Goal: Communication & Community: Answer question/provide support

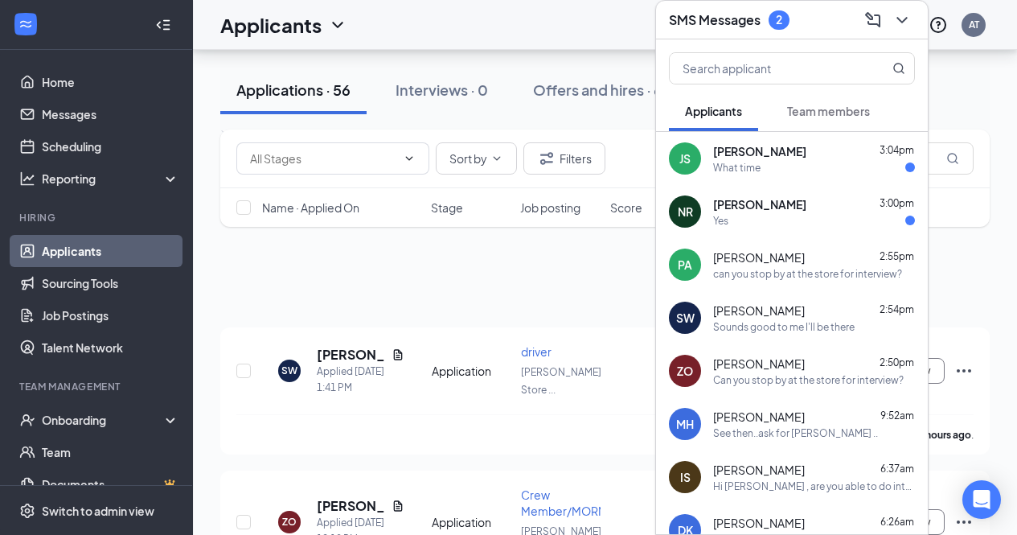
scroll to position [650, 0]
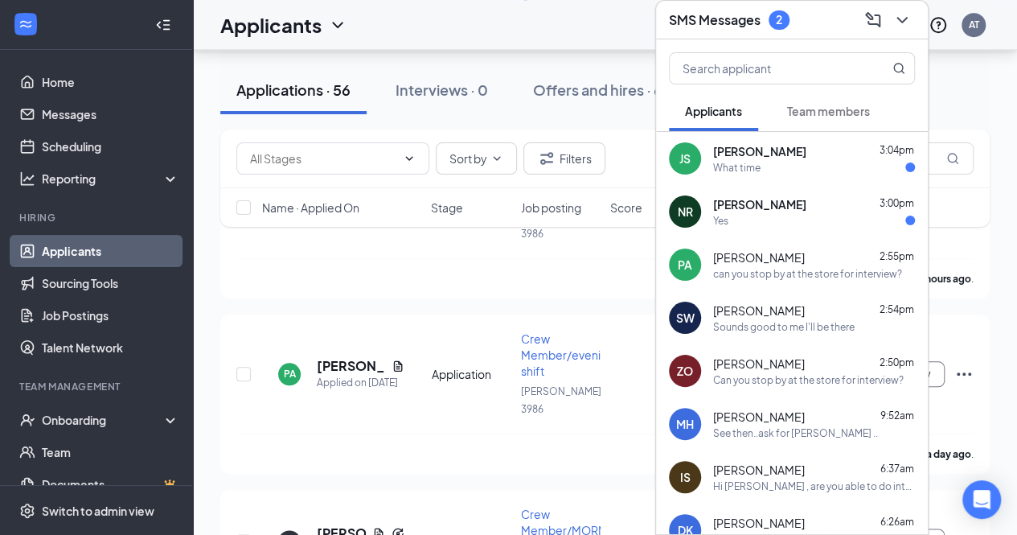
click at [776, 222] on div "Yes" at bounding box center [814, 221] width 202 height 14
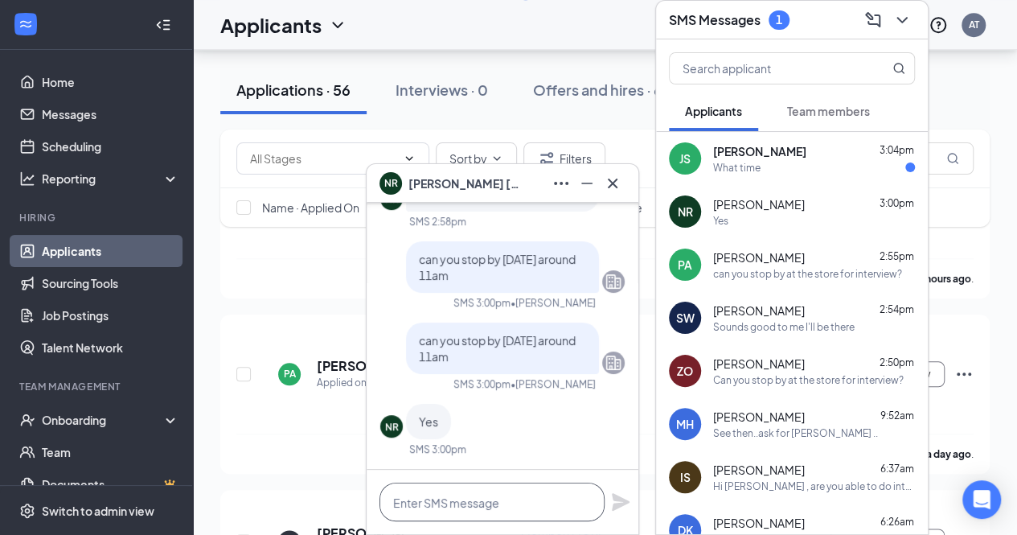
click at [470, 498] on textarea at bounding box center [491, 501] width 225 height 39
type textarea "okay i will see you around 11 am"
click at [616, 509] on icon "Plane" at bounding box center [620, 501] width 19 height 19
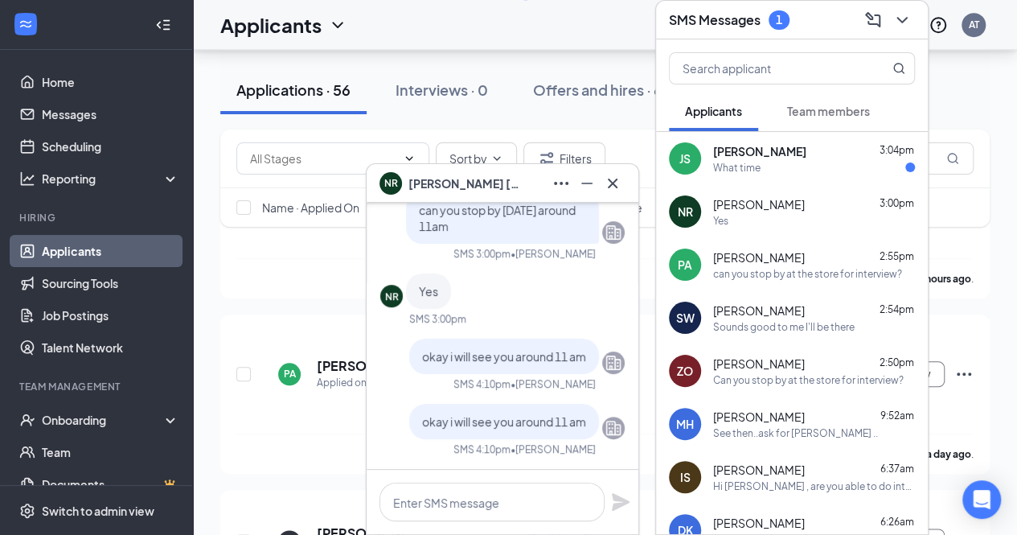
click at [746, 166] on div "What time" at bounding box center [736, 168] width 47 height 14
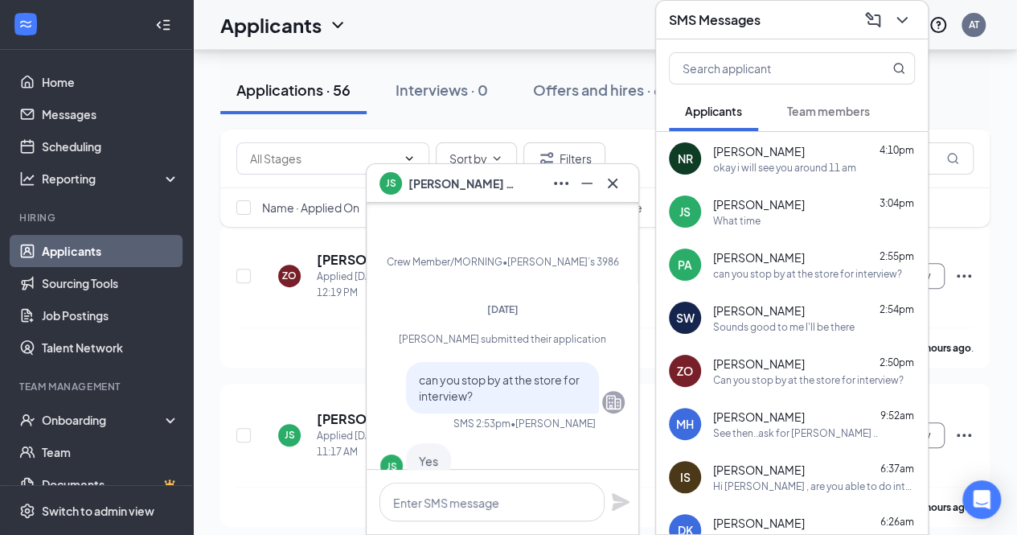
scroll to position [261, 0]
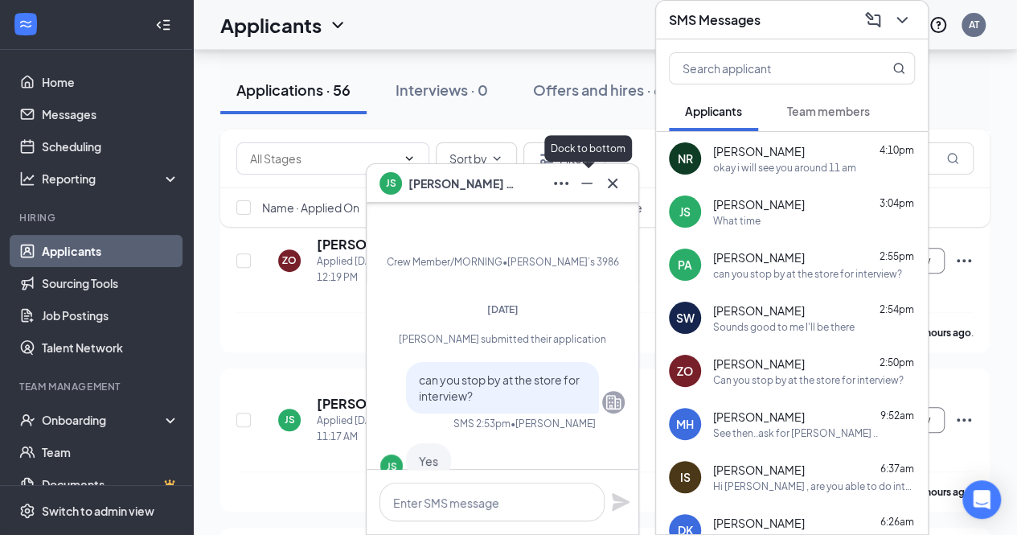
click at [582, 192] on icon "Minimize" at bounding box center [586, 183] width 19 height 19
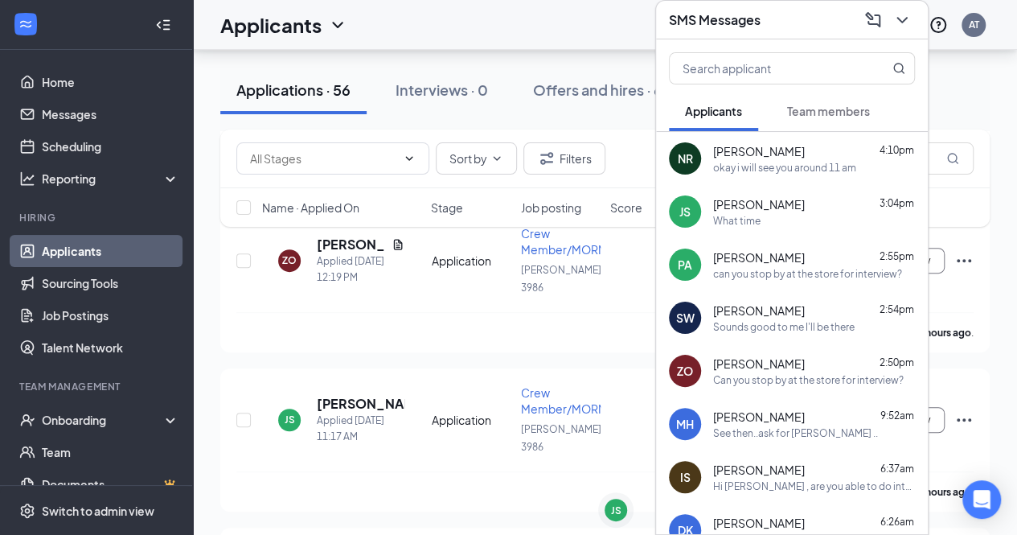
click at [746, 202] on span "[PERSON_NAME]" at bounding box center [759, 204] width 92 height 16
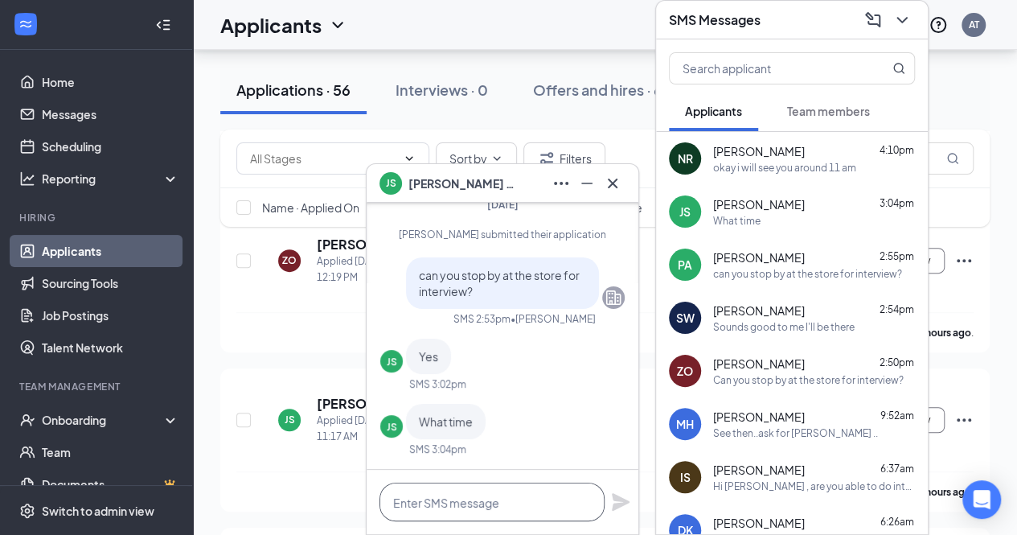
click at [503, 509] on textarea at bounding box center [491, 501] width 225 height 39
type textarea "f"
type textarea "[DATE] 10:30am"
click at [621, 504] on icon "Plane" at bounding box center [621, 502] width 18 height 18
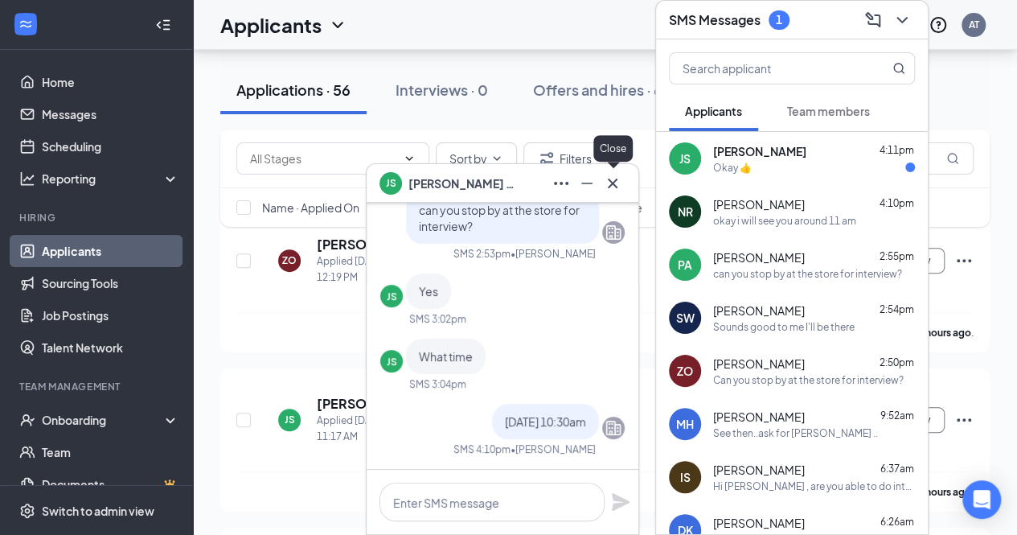
click at [613, 181] on icon "Cross" at bounding box center [612, 183] width 19 height 19
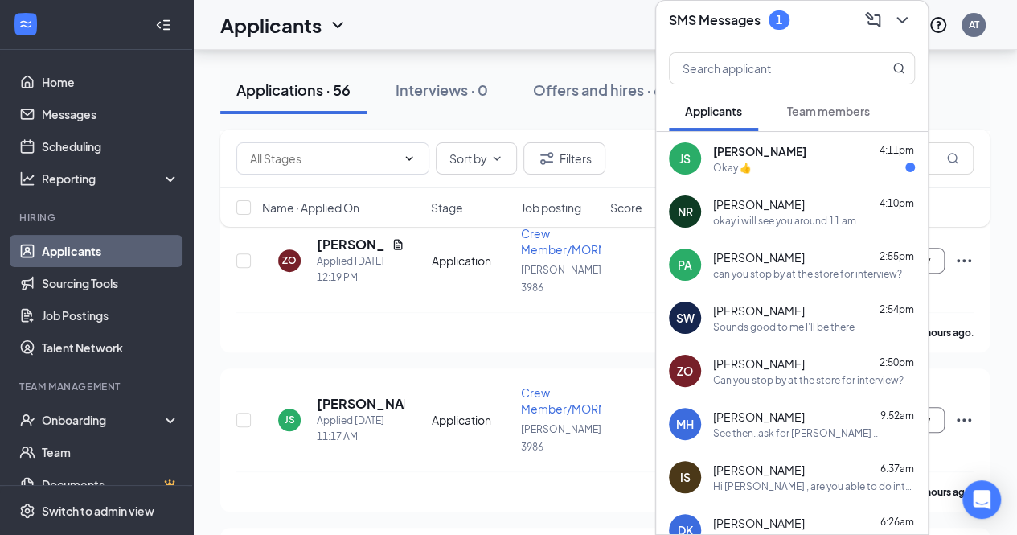
click at [764, 177] on div "JS [PERSON_NAME] 4:11pm Okay 👍" at bounding box center [792, 158] width 272 height 53
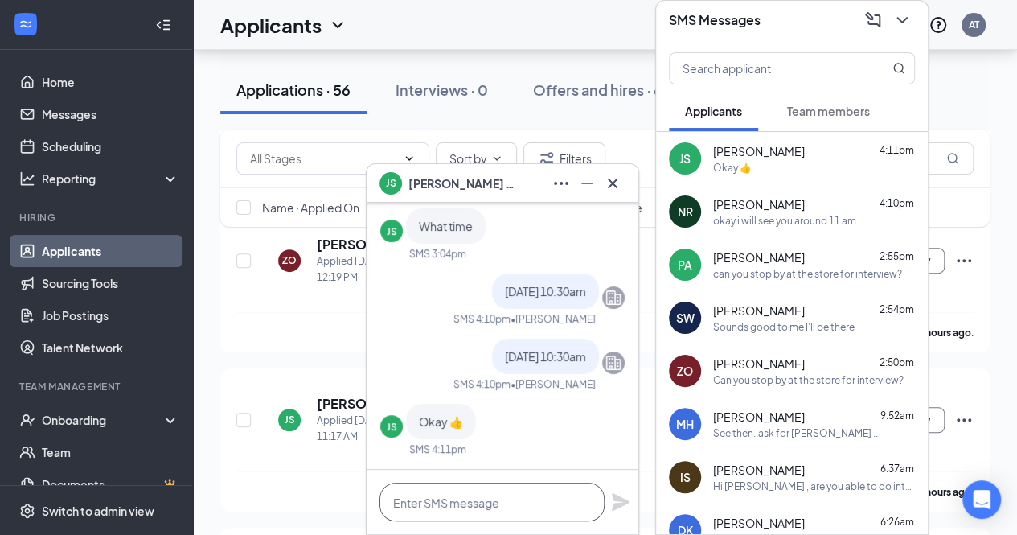
click at [428, 498] on textarea at bounding box center [491, 501] width 225 height 39
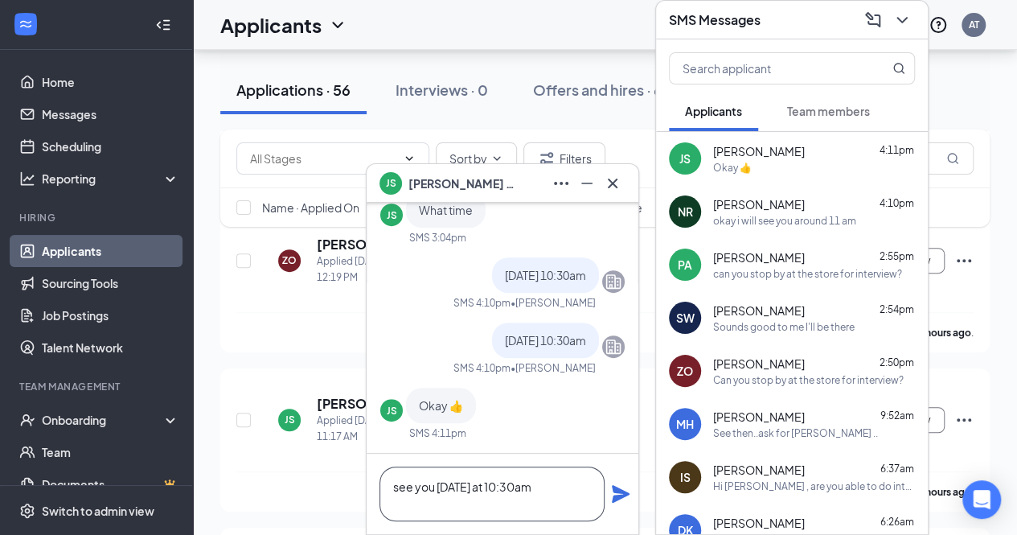
type textarea "see you [DATE] at 10:30am"
click at [614, 491] on icon "Plane" at bounding box center [621, 494] width 18 height 18
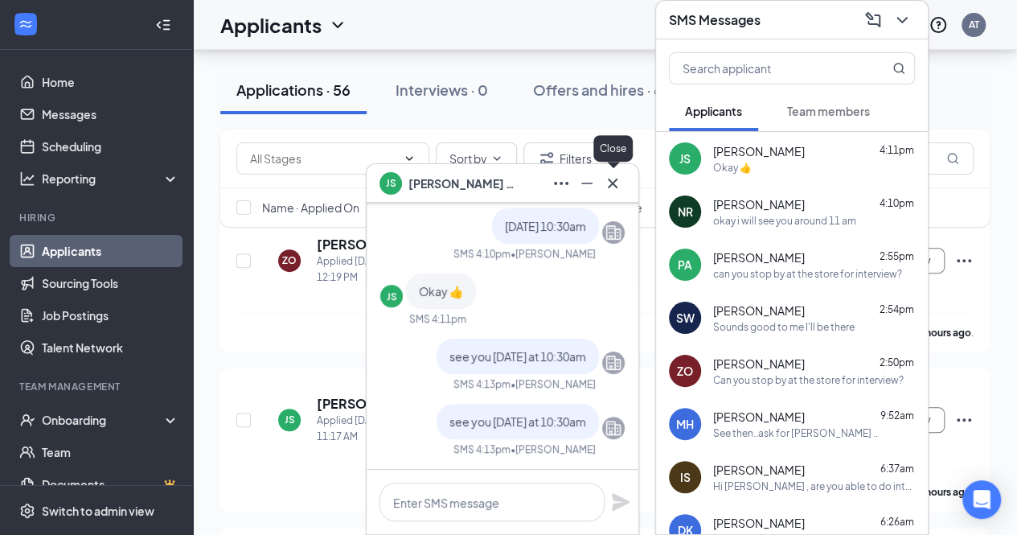
click at [613, 180] on icon "Cross" at bounding box center [612, 183] width 19 height 19
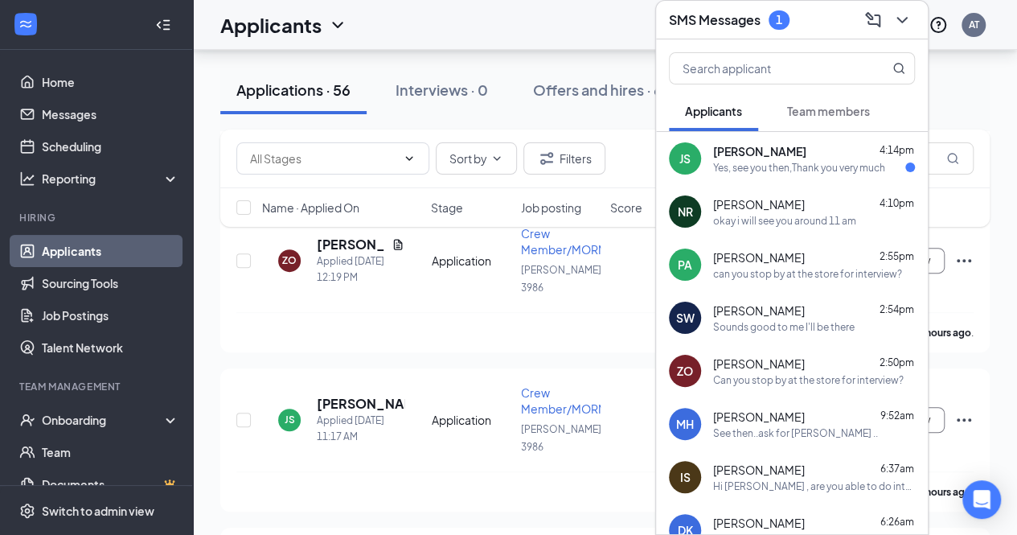
click at [820, 166] on div "Yes, see you then,Thank you very much" at bounding box center [799, 168] width 172 height 14
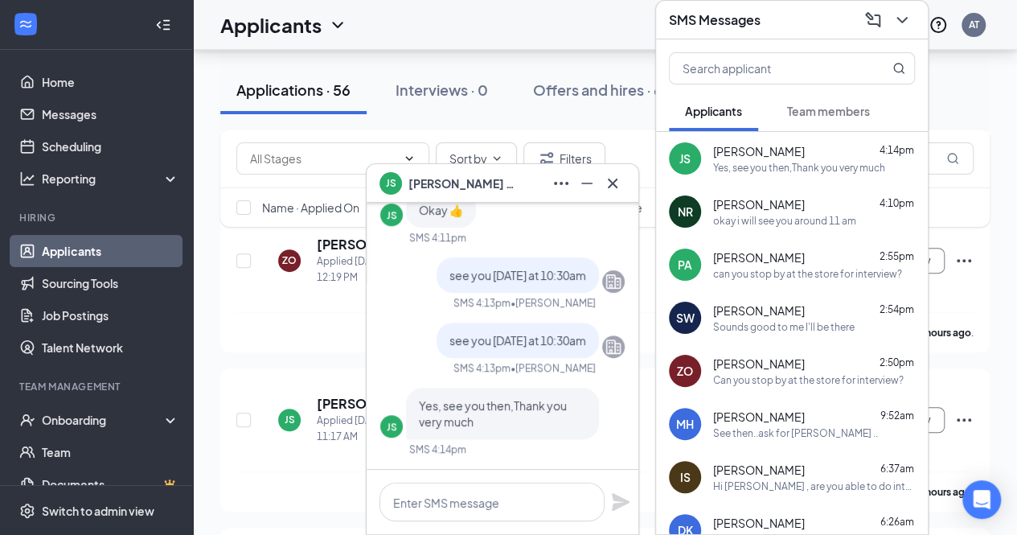
drag, startPoint x: 572, startPoint y: 478, endPoint x: 564, endPoint y: 505, distance: 27.7
click at [564, 505] on div at bounding box center [503, 501] width 272 height 64
click at [564, 505] on textarea at bounding box center [491, 501] width 225 height 39
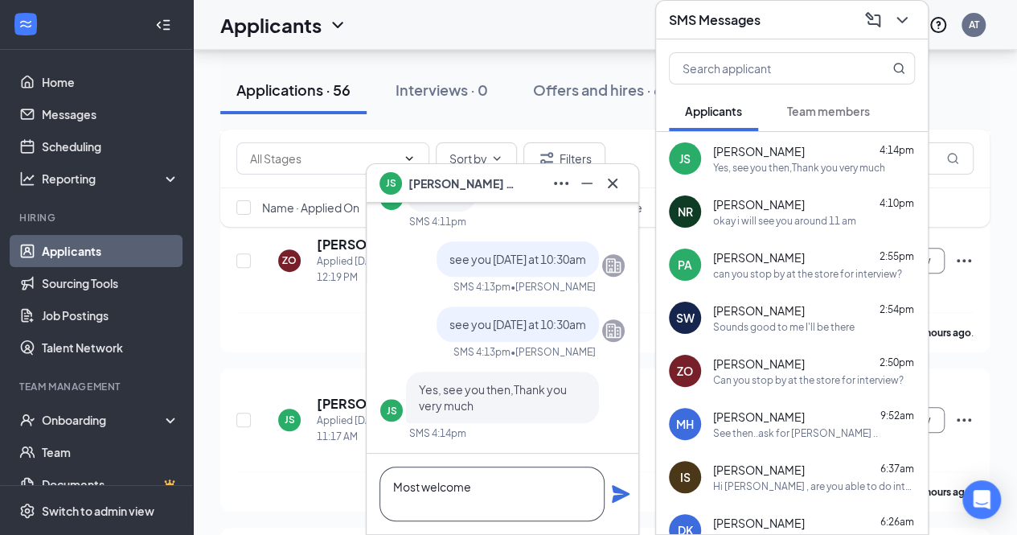
type textarea "Most welcome"
click at [617, 495] on icon "Plane" at bounding box center [621, 494] width 18 height 18
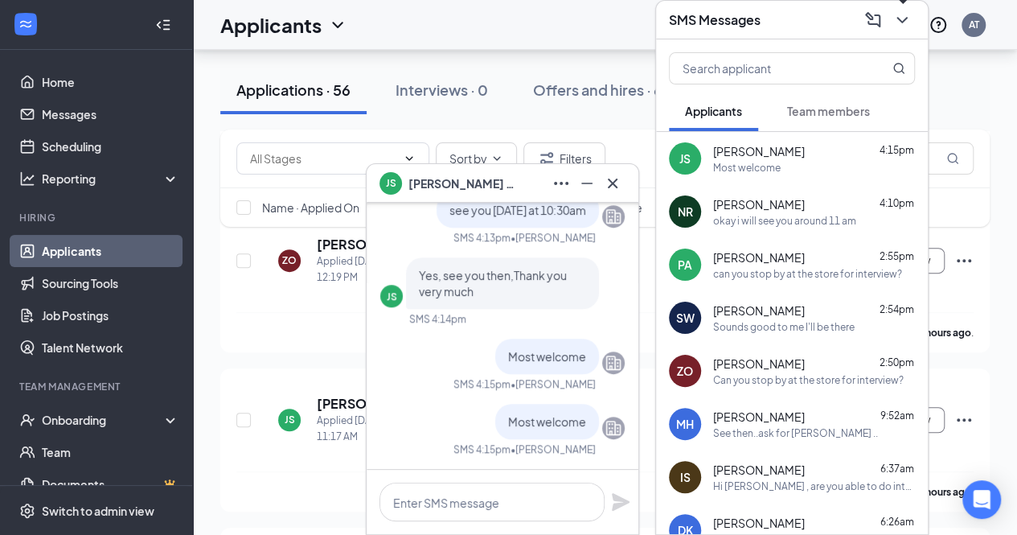
click at [907, 20] on icon "ChevronDown" at bounding box center [901, 19] width 19 height 19
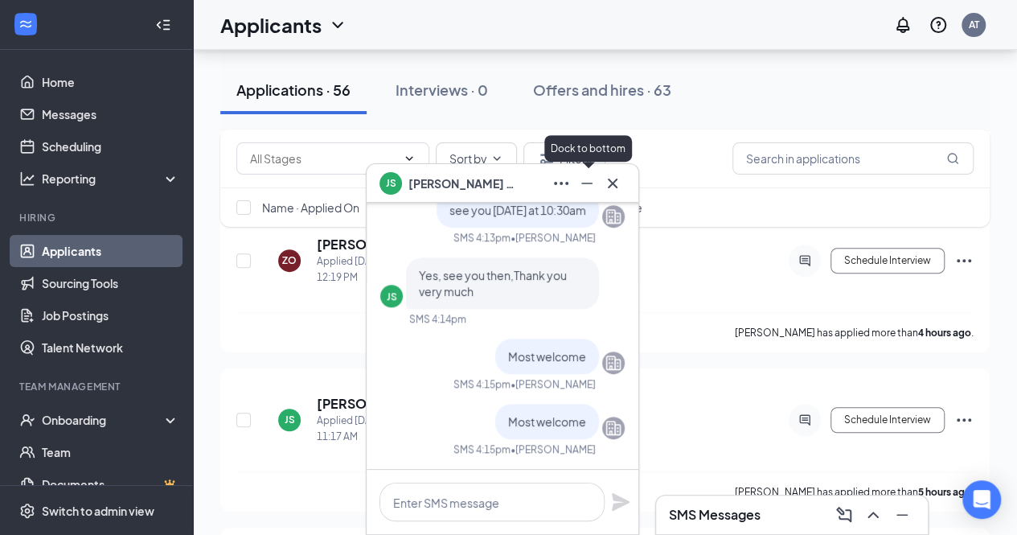
click at [587, 178] on icon "Minimize" at bounding box center [586, 183] width 19 height 19
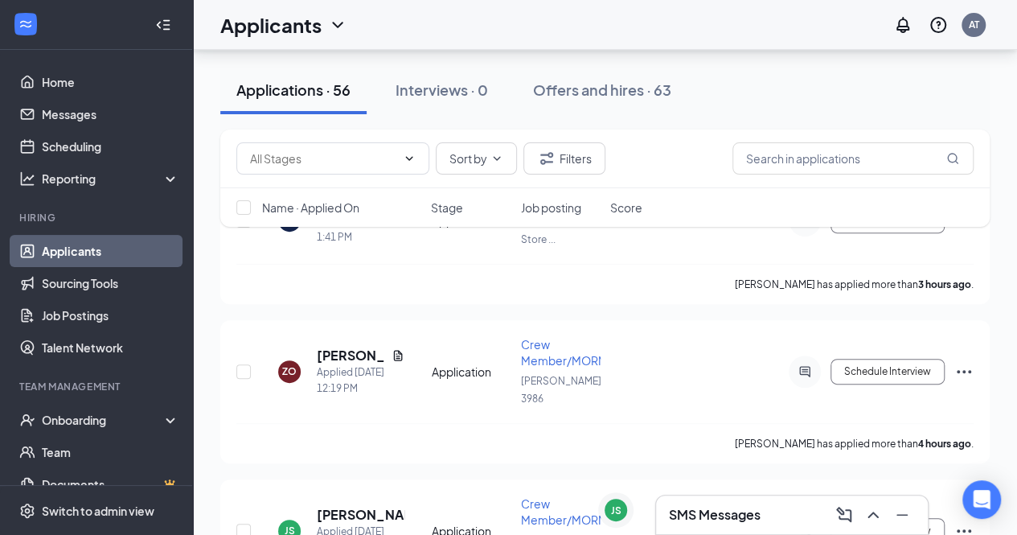
scroll to position [169, 0]
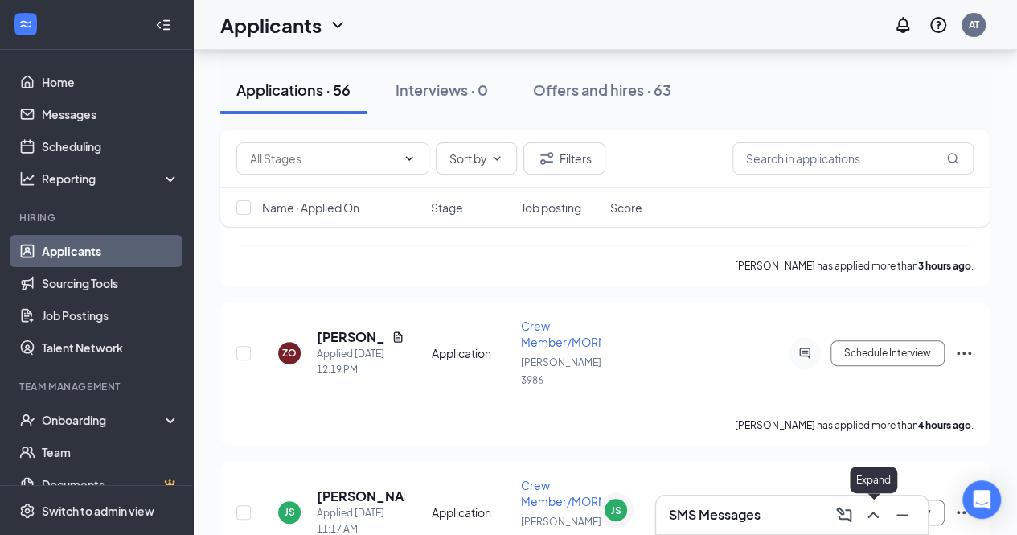
click at [870, 522] on icon "ChevronUp" at bounding box center [872, 514] width 19 height 19
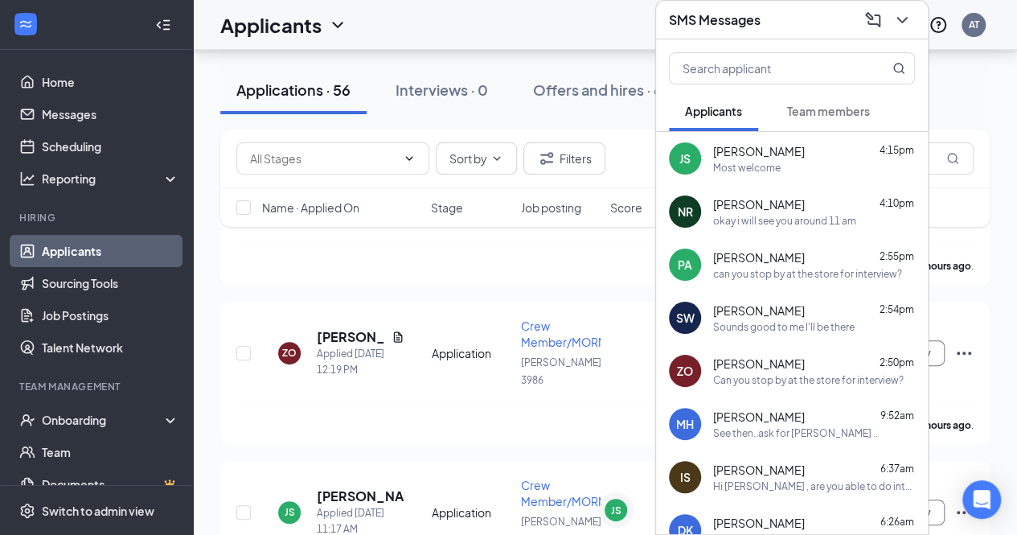
click at [781, 165] on div "Most welcome" at bounding box center [814, 168] width 202 height 14
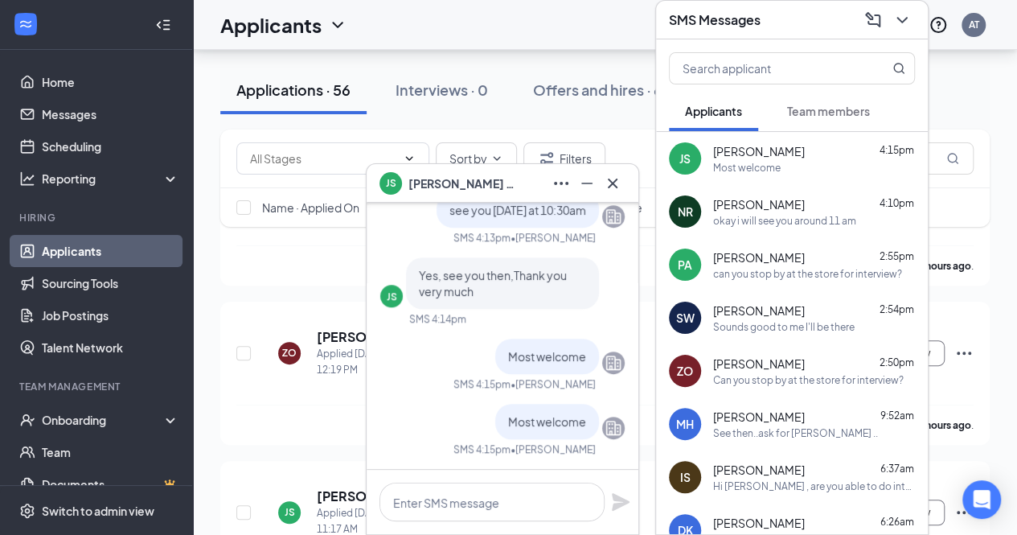
click at [781, 165] on div "Most welcome" at bounding box center [814, 168] width 202 height 14
click at [719, 148] on span "[PERSON_NAME]" at bounding box center [759, 151] width 92 height 16
click at [615, 183] on icon "Cross" at bounding box center [612, 183] width 19 height 19
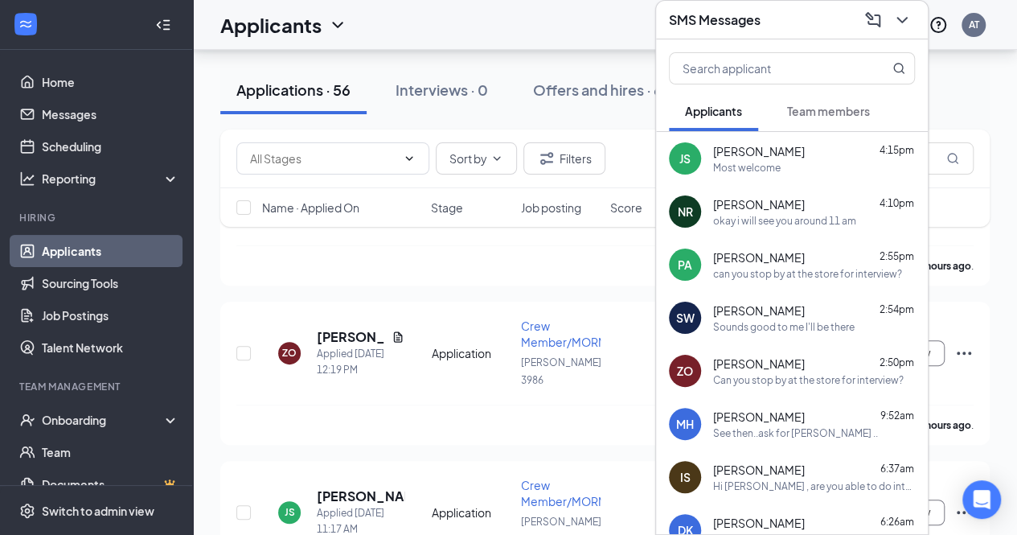
click at [721, 207] on span "[PERSON_NAME]" at bounding box center [759, 204] width 92 height 16
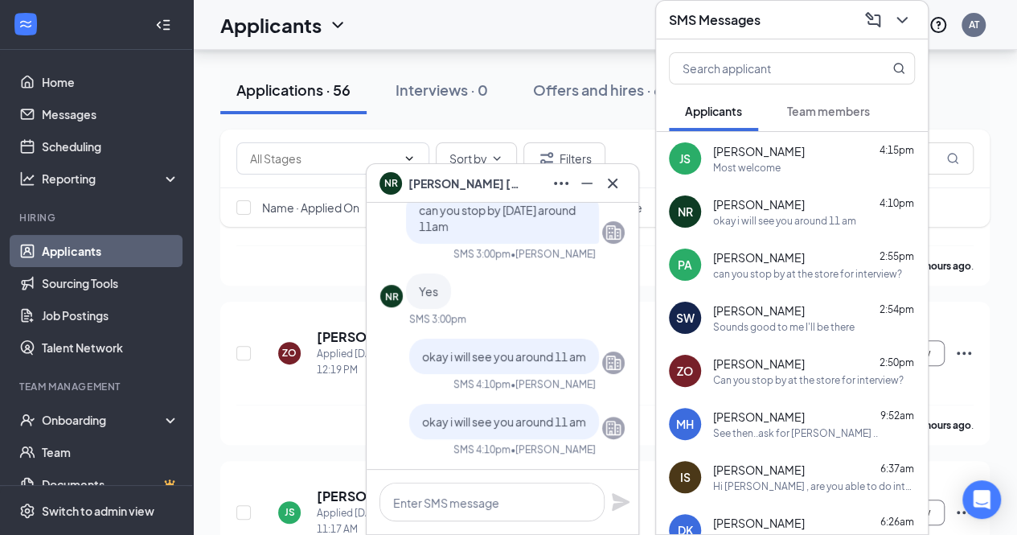
click at [613, 179] on icon "Cross" at bounding box center [612, 183] width 19 height 19
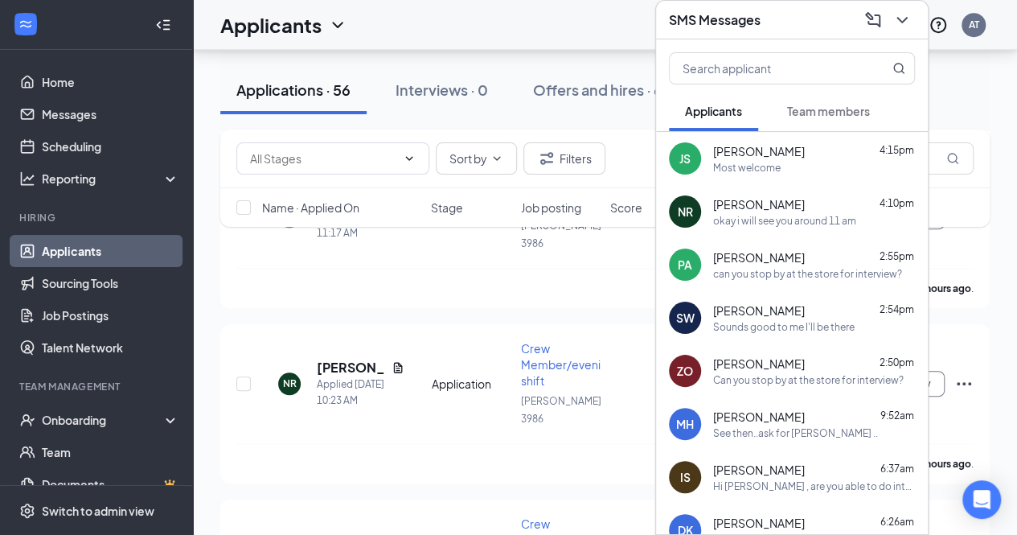
scroll to position [469, 0]
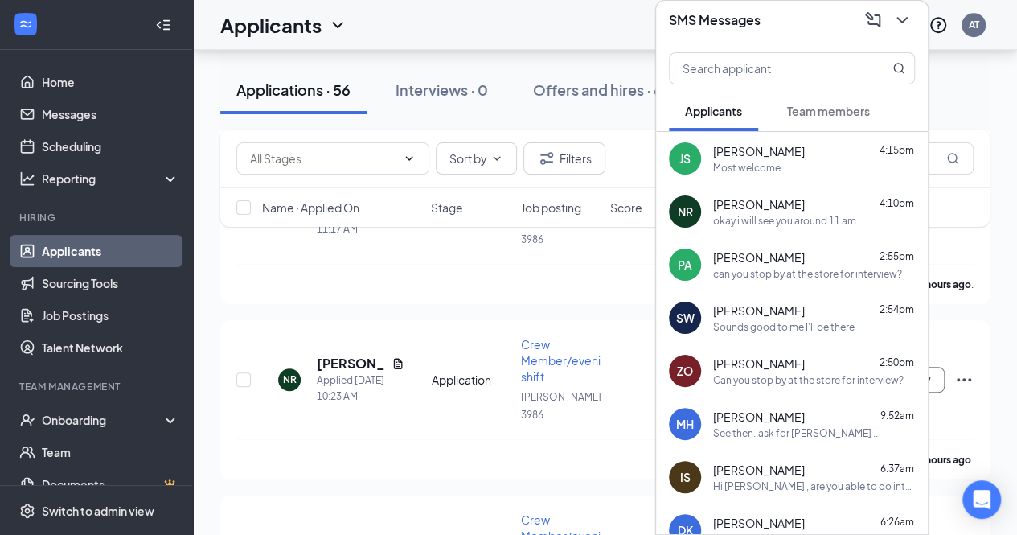
click at [733, 274] on div "can you stop by at the store for interview?" at bounding box center [807, 274] width 189 height 14
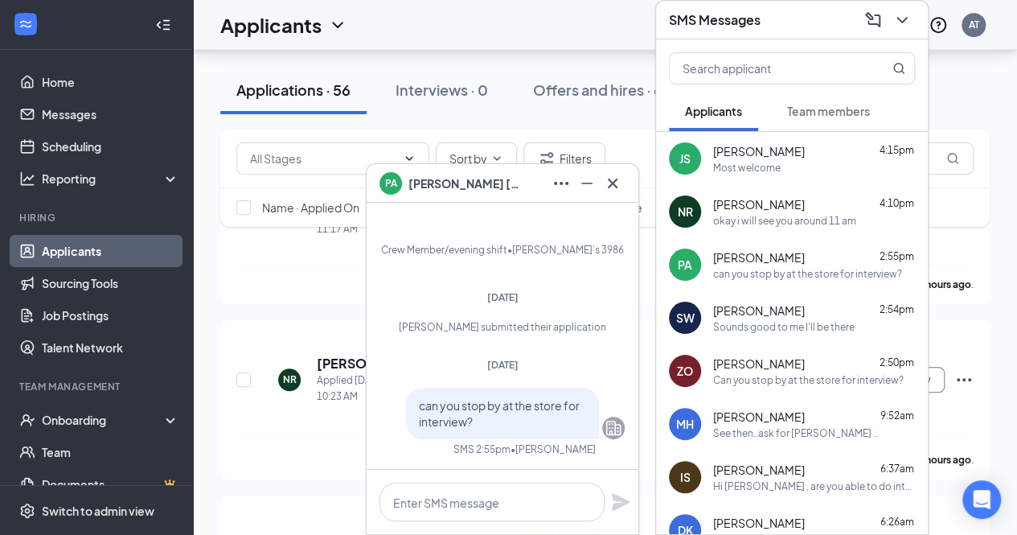
click at [742, 320] on div "Sounds good to me I'll be there" at bounding box center [783, 327] width 141 height 14
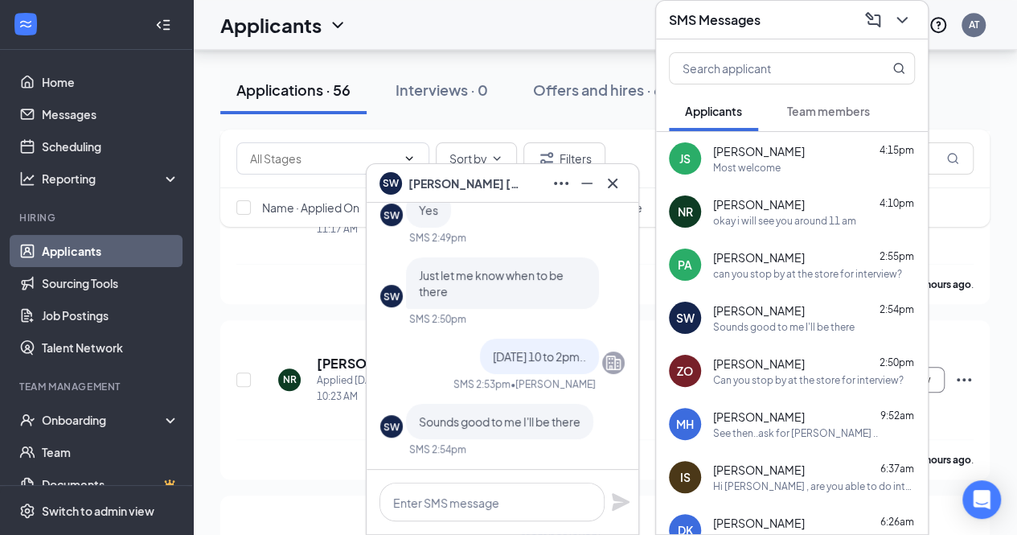
click at [584, 186] on icon "Minimize" at bounding box center [586, 183] width 19 height 19
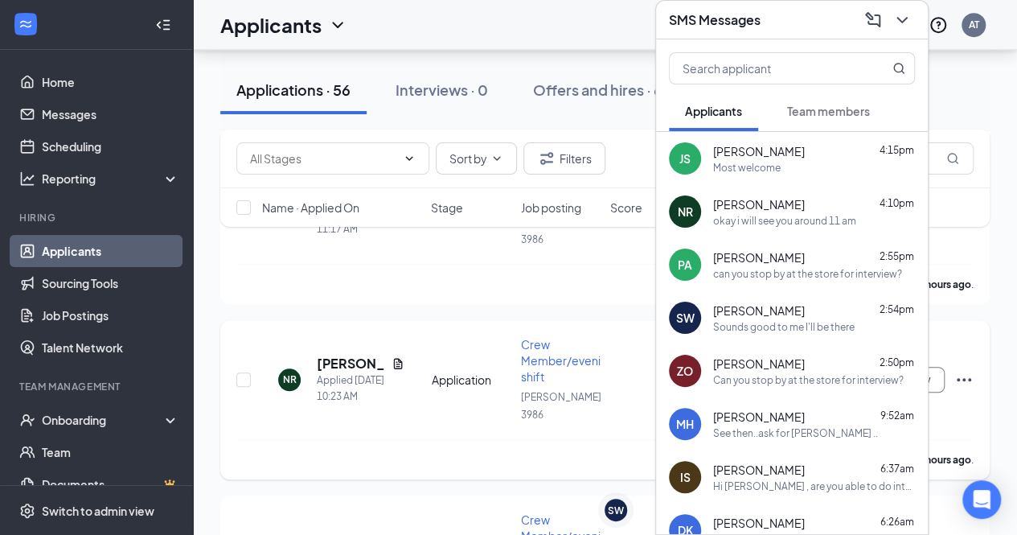
click at [227, 322] on div "NR [PERSON_NAME] Applied [DATE] 10:23 AM Application Crew Member/evening shift …" at bounding box center [604, 399] width 769 height 159
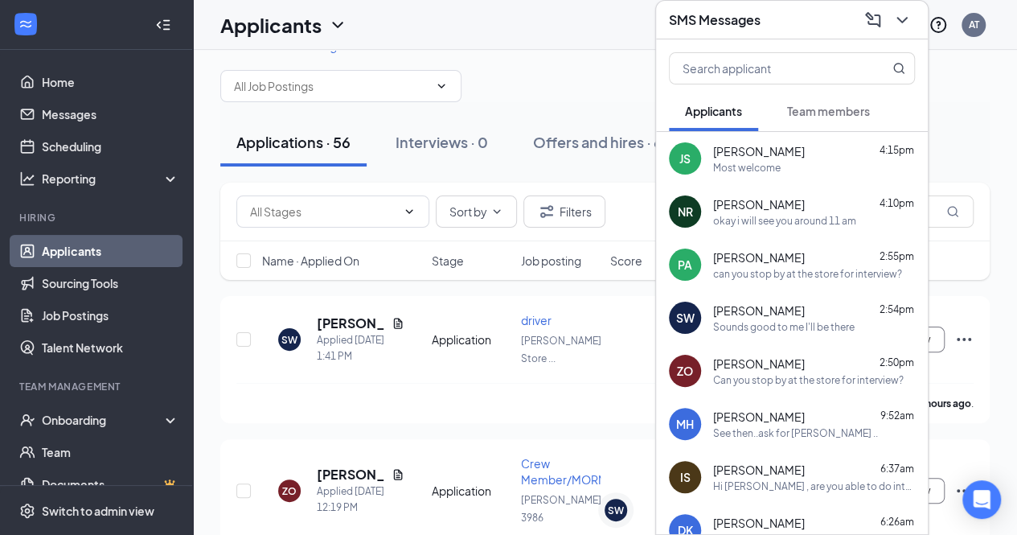
scroll to position [27, 0]
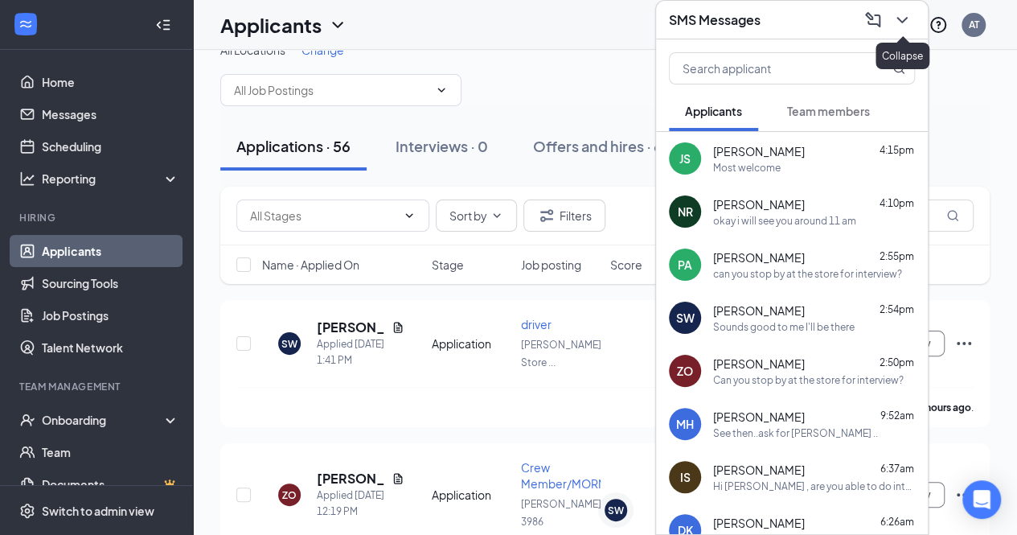
click at [901, 18] on icon "ChevronDown" at bounding box center [901, 19] width 19 height 19
